Goal: Task Accomplishment & Management: Use online tool/utility

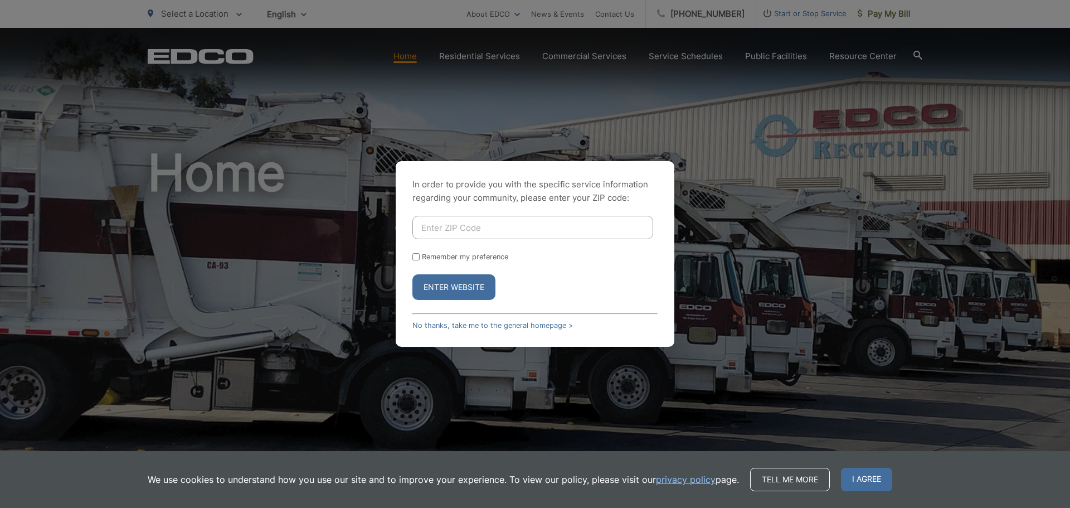
click at [457, 281] on button "Enter Website" at bounding box center [453, 287] width 83 height 26
click at [425, 293] on button "Enter Website" at bounding box center [453, 287] width 83 height 26
click at [500, 327] on link "No thanks, take me to the general homepage >" at bounding box center [492, 325] width 160 height 8
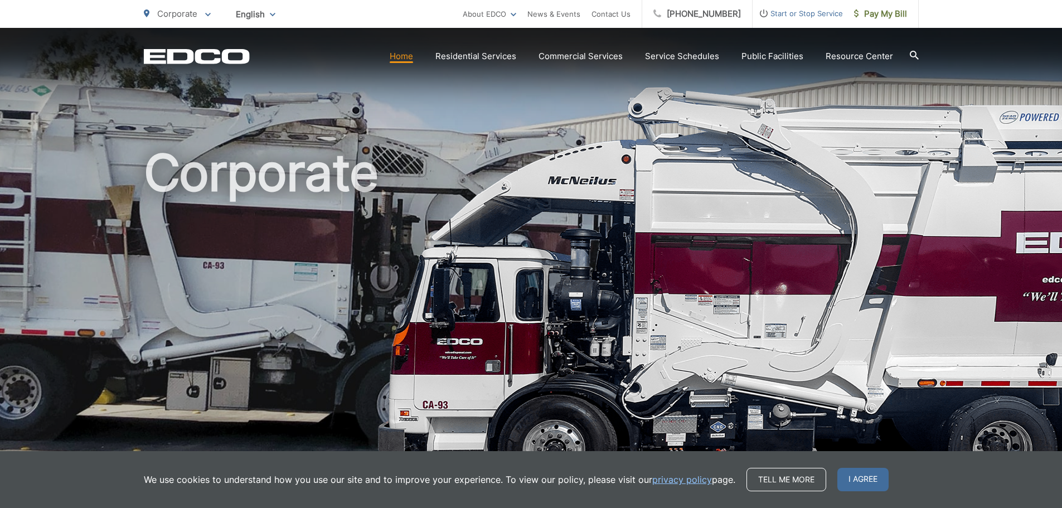
scroll to position [56, 0]
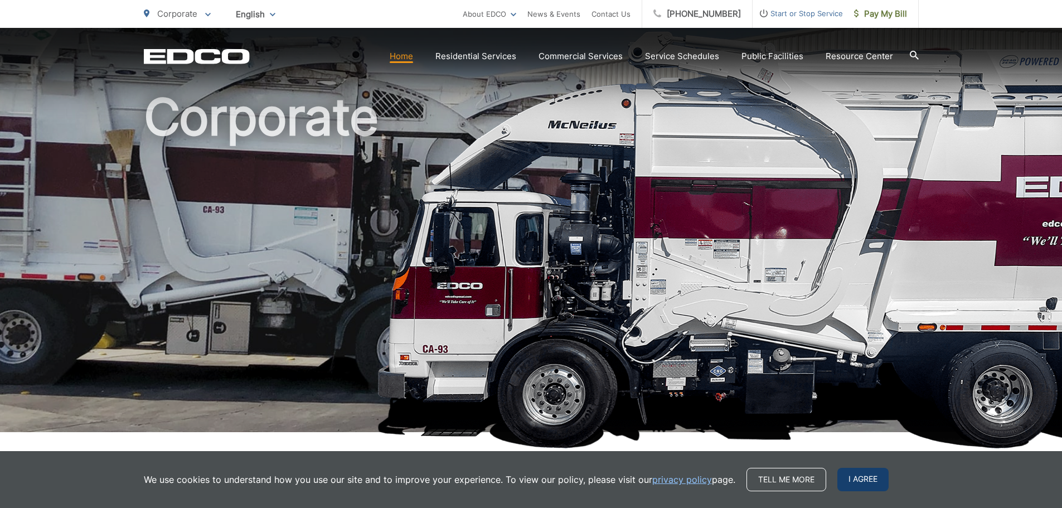
click at [868, 479] on span "I agree" at bounding box center [862, 479] width 51 height 23
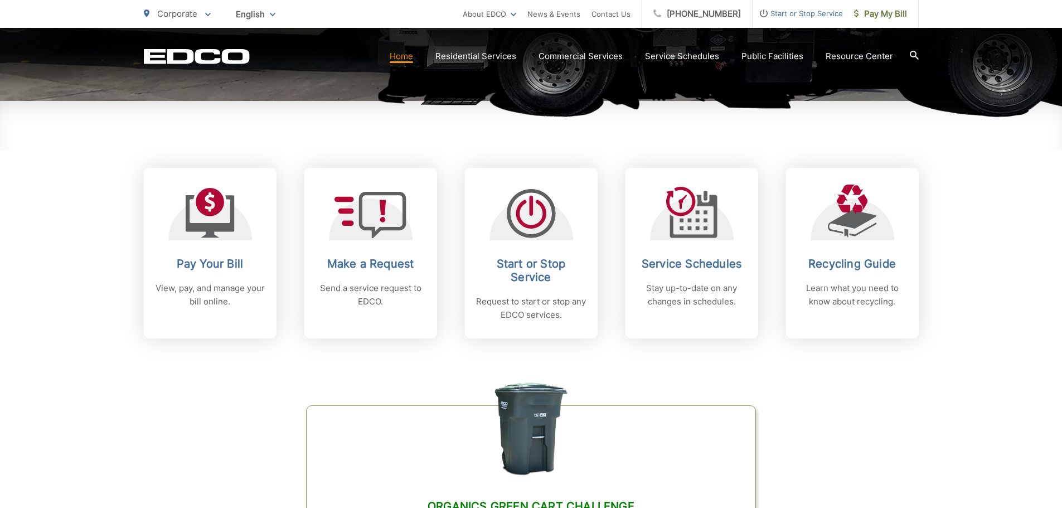
scroll to position [390, 0]
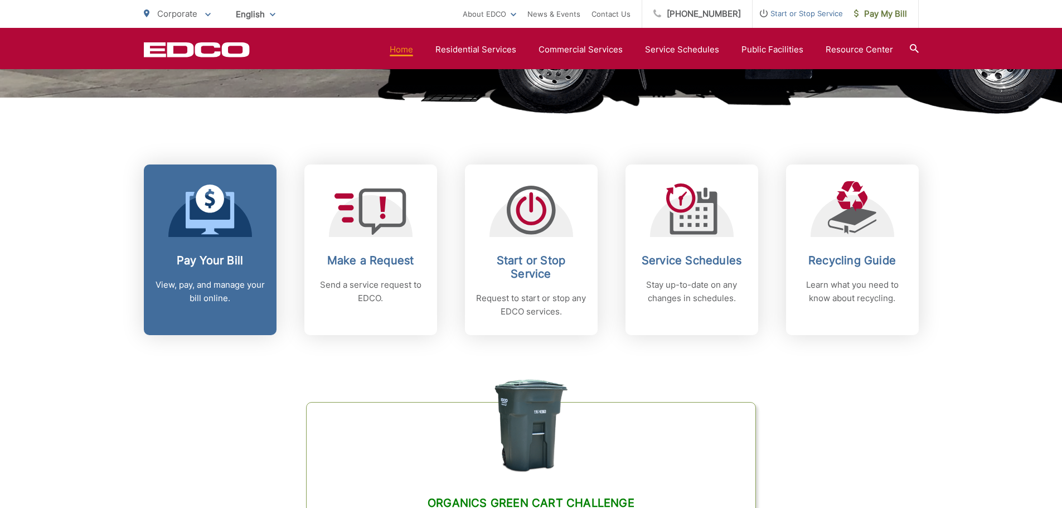
click at [176, 276] on div "Pay Your Bill View, pay, and manage your bill online." at bounding box center [210, 279] width 110 height 51
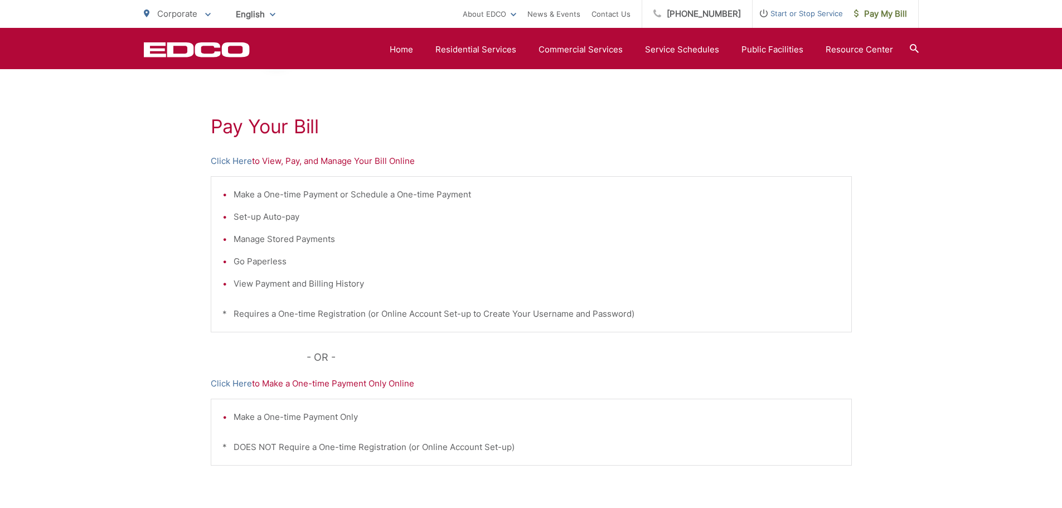
scroll to position [173, 0]
click at [240, 164] on link "Click Here" at bounding box center [231, 161] width 41 height 13
